Goal: Task Accomplishment & Management: Use online tool/utility

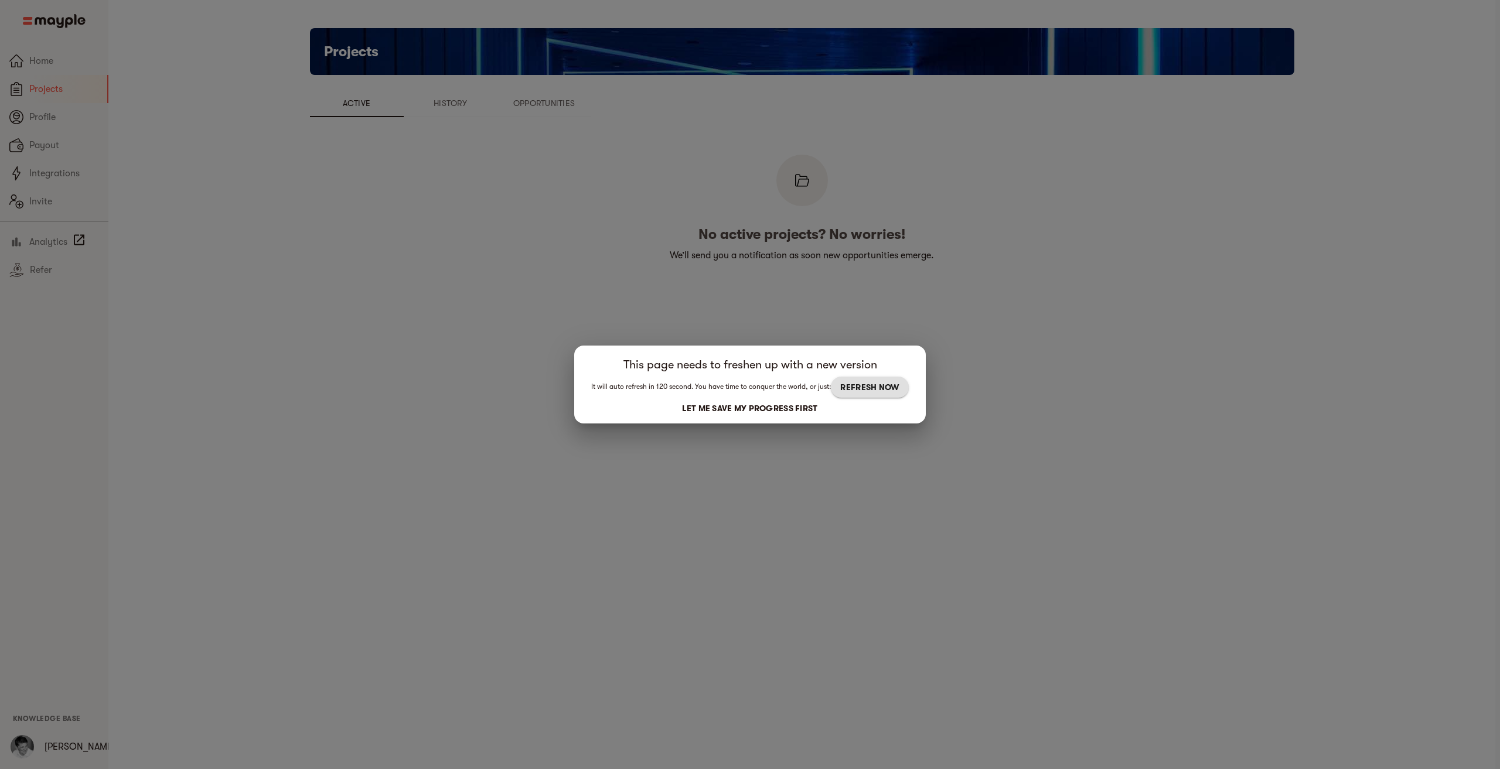
click at [871, 391] on span "REFRESH NOW" at bounding box center [869, 387] width 59 height 14
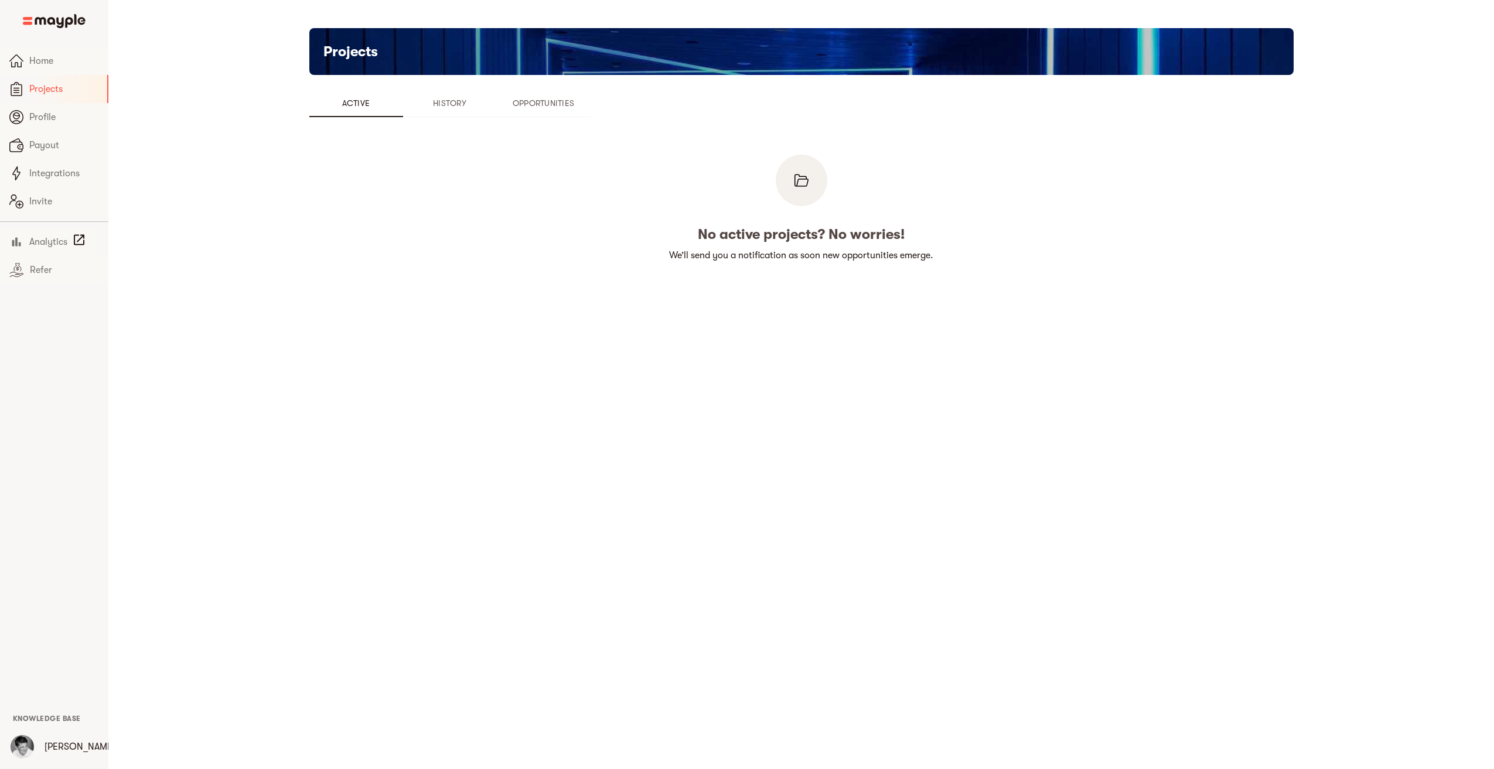
click at [549, 101] on span "Opportunities" at bounding box center [544, 103] width 80 height 14
